Goal: Task Accomplishment & Management: Use online tool/utility

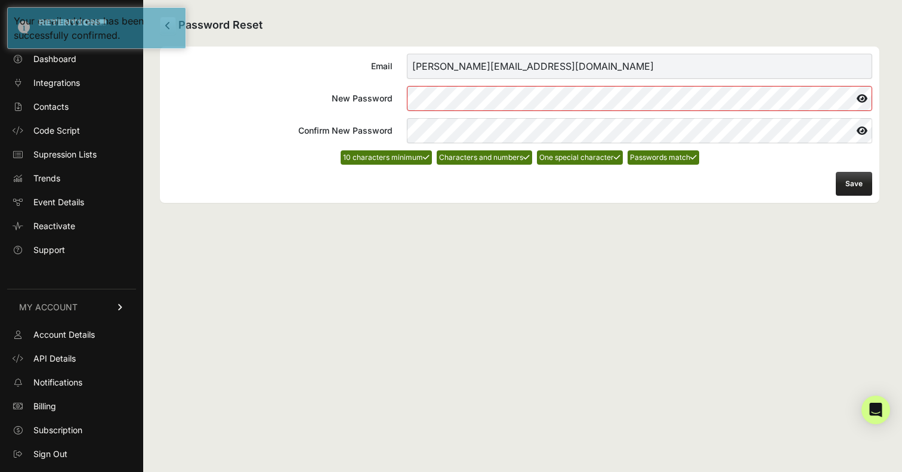
click at [744, 194] on form "Email [PERSON_NAME][EMAIL_ADDRESS][DOMAIN_NAME] New Password Confirm New Passwo…" at bounding box center [519, 125] width 705 height 142
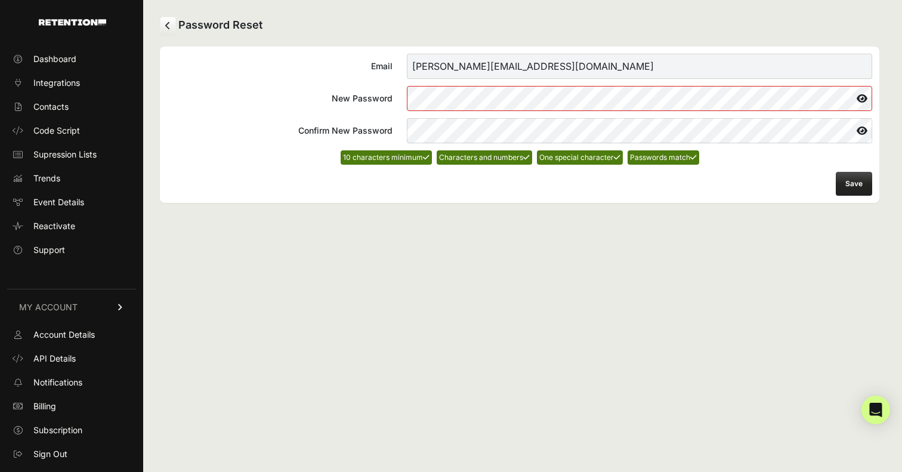
click at [852, 177] on button "Save" at bounding box center [853, 184] width 36 height 24
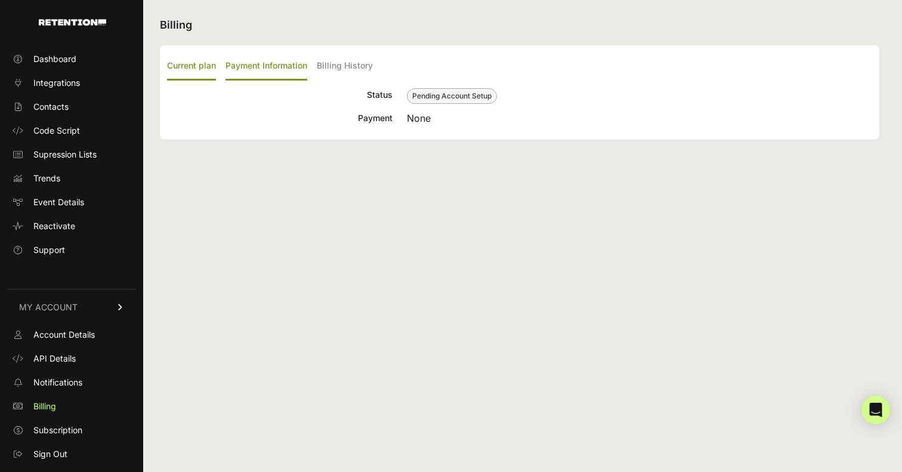
click at [280, 64] on label "Payment Information" at bounding box center [266, 66] width 82 height 28
click at [0, 0] on input "Payment Information" at bounding box center [0, 0] width 0 height 0
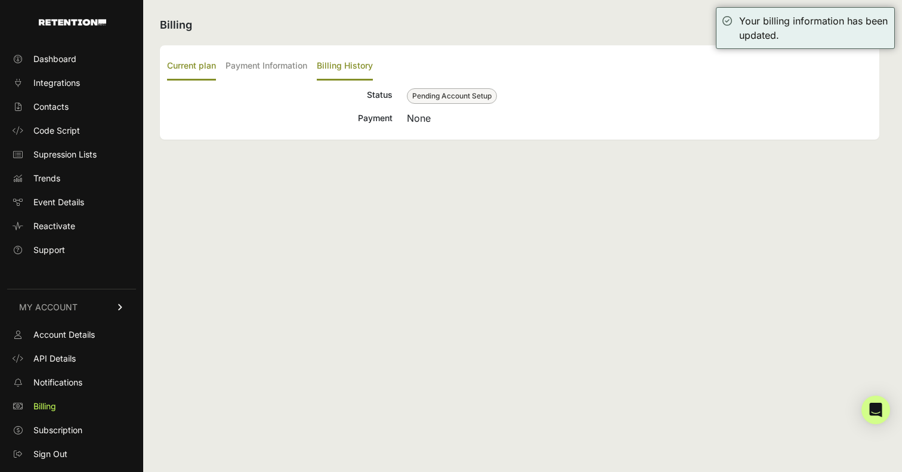
click at [357, 63] on label "Billing History" at bounding box center [345, 66] width 56 height 28
click at [0, 0] on input "Billing History" at bounding box center [0, 0] width 0 height 0
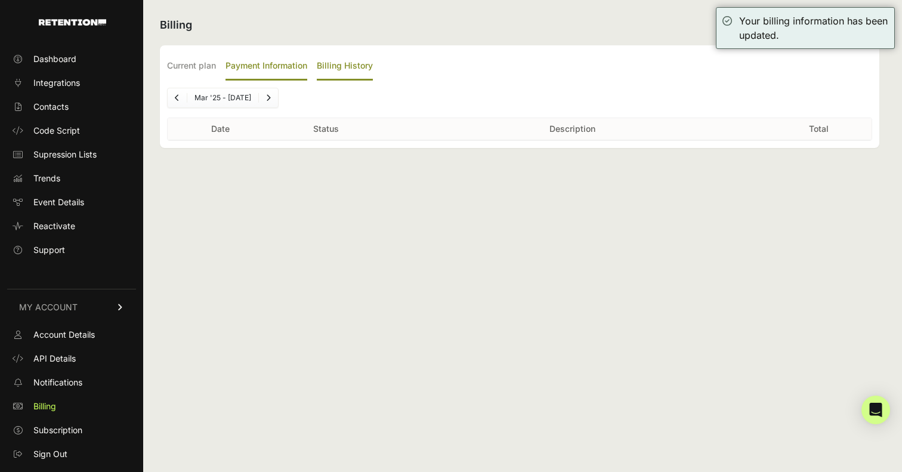
click at [265, 71] on label "Payment Information" at bounding box center [266, 66] width 82 height 28
click at [0, 0] on input "Payment Information" at bounding box center [0, 0] width 0 height 0
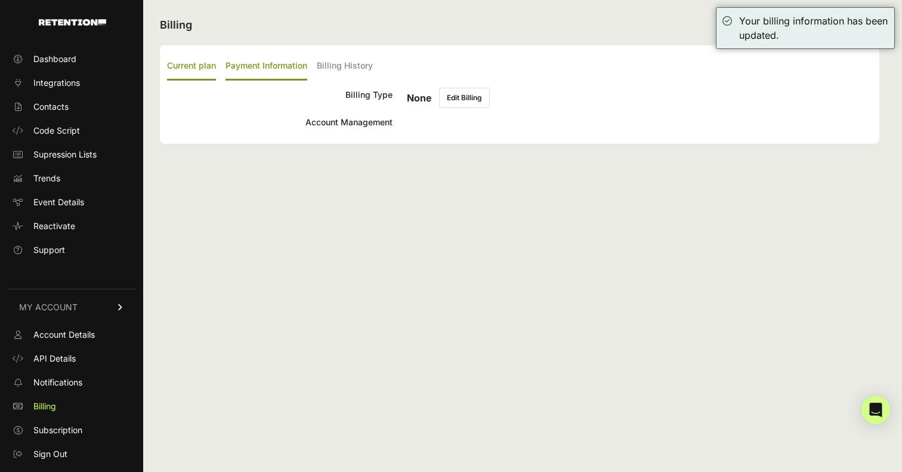
click at [197, 70] on label "Current plan" at bounding box center [191, 66] width 49 height 28
click at [0, 0] on input "Current plan" at bounding box center [0, 0] width 0 height 0
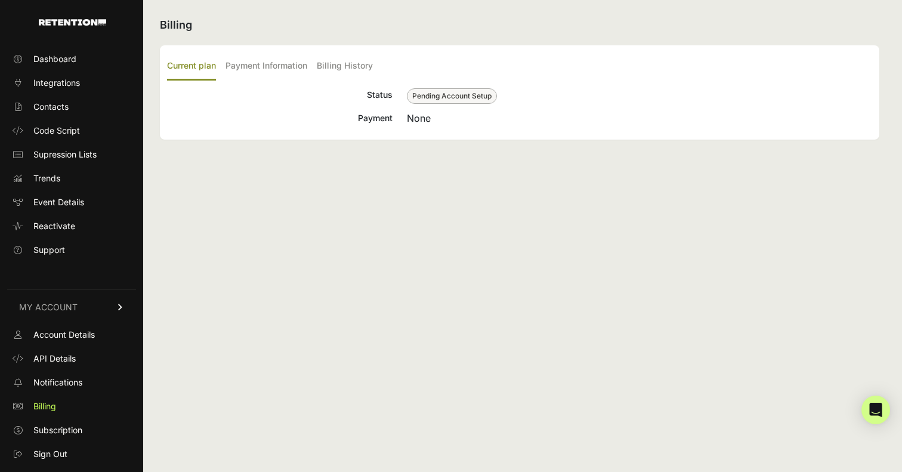
click at [454, 96] on span "Pending Account Setup" at bounding box center [452, 96] width 90 height 16
click at [63, 358] on span "API Details" at bounding box center [54, 358] width 42 height 12
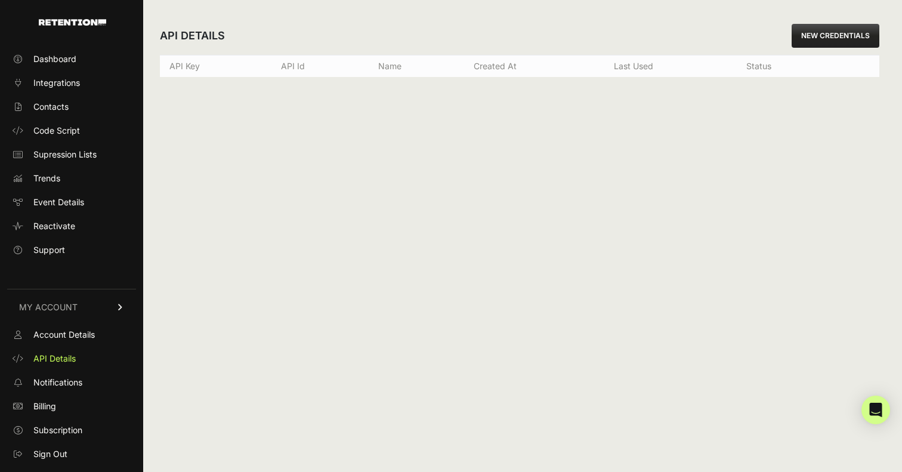
click at [835, 20] on div "API DETAILS NEW CREDENTIALS" at bounding box center [519, 36] width 719 height 38
click at [834, 27] on link "NEW CREDENTIALS" at bounding box center [835, 36] width 88 height 24
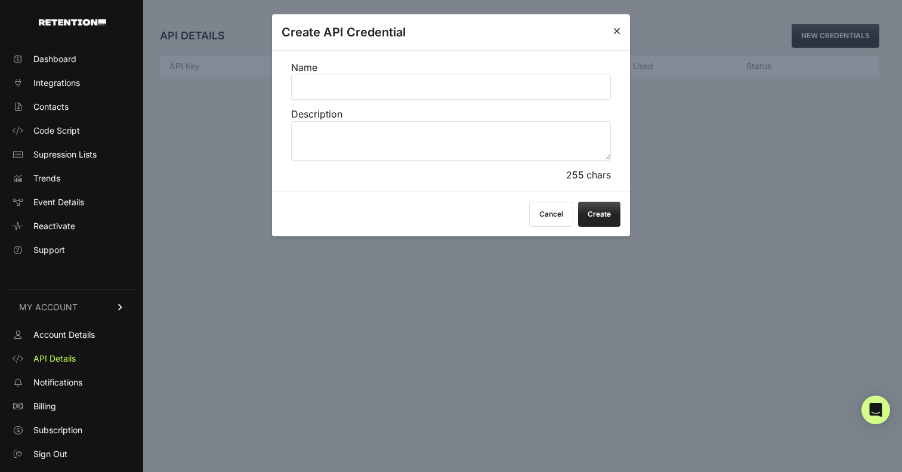
click at [448, 98] on input "Name" at bounding box center [451, 87] width 320 height 25
type input "[PERSON_NAME]"
type input "Google Ads visitors"
click at [590, 203] on button "Create" at bounding box center [599, 214] width 42 height 25
click at [493, 138] on textarea "Description" at bounding box center [451, 140] width 320 height 39
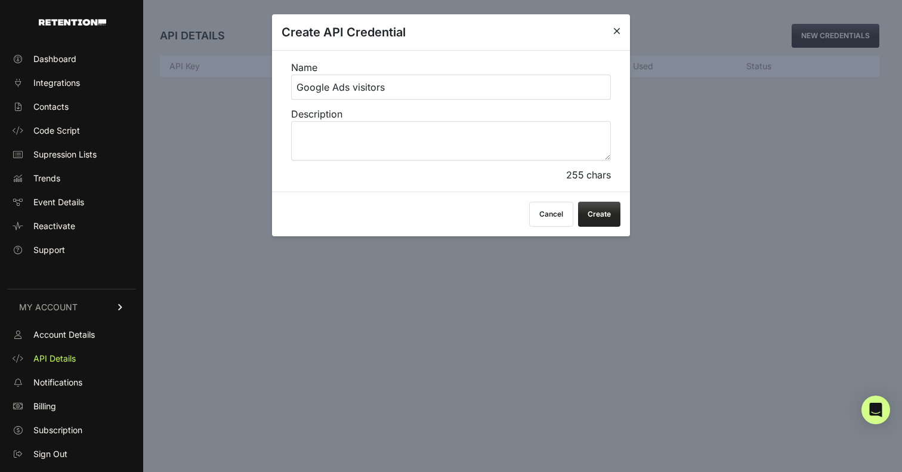
paste textarea "Google Ads visitors"
type textarea "Google Ads visitors"
click at [589, 205] on button "Create" at bounding box center [599, 214] width 42 height 25
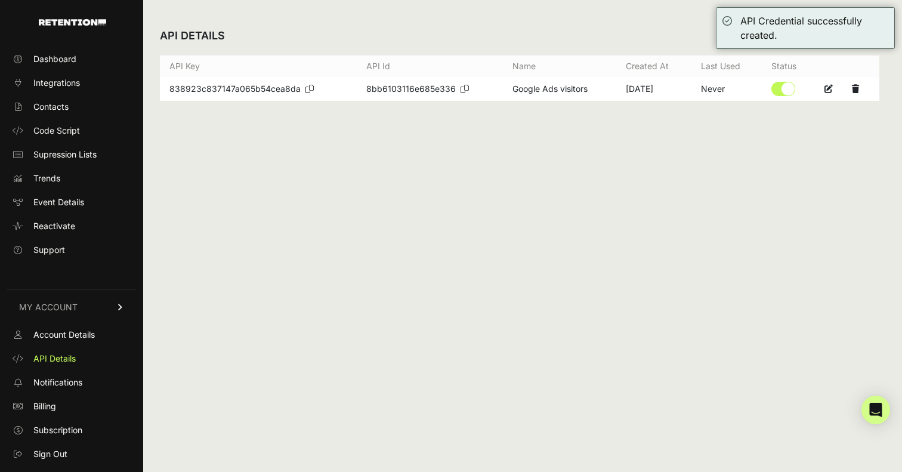
click at [308, 91] on icon at bounding box center [309, 89] width 8 height 8
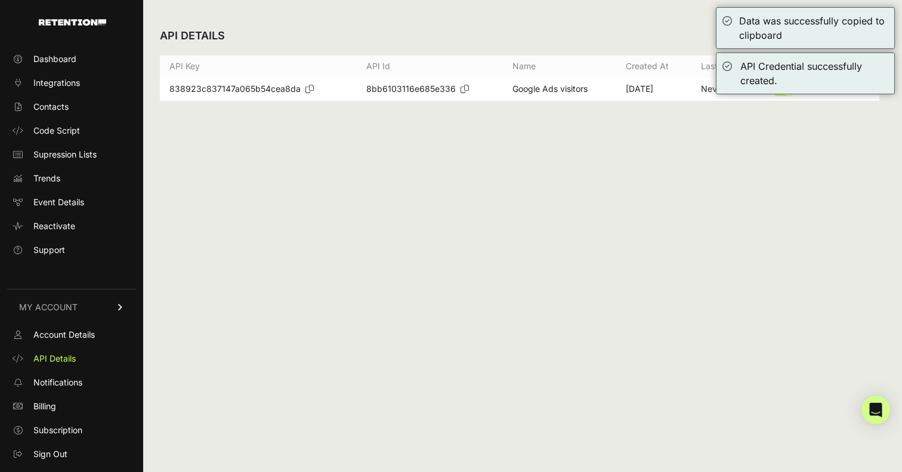
click at [719, 195] on div "API DETAILS NEW CREDENTIALS API Key API Id Name Created at Last used Status 838…" at bounding box center [519, 236] width 753 height 472
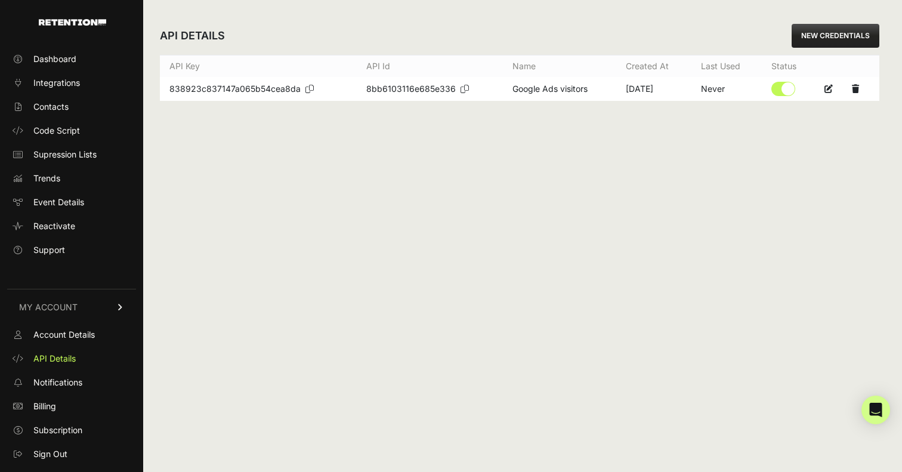
click at [364, 180] on div "API DETAILS NEW CREDENTIALS API Key API Id Name Created at Last used Status 838…" at bounding box center [519, 236] width 753 height 472
click at [591, 197] on div "API DETAILS NEW CREDENTIALS API Key API Id Name Created at Last used Status 838…" at bounding box center [519, 236] width 753 height 472
click at [450, 221] on div "API DETAILS NEW CREDENTIALS API Key API Id Name Created at Last used Status 838…" at bounding box center [519, 236] width 753 height 472
